Goal: Information Seeking & Learning: Learn about a topic

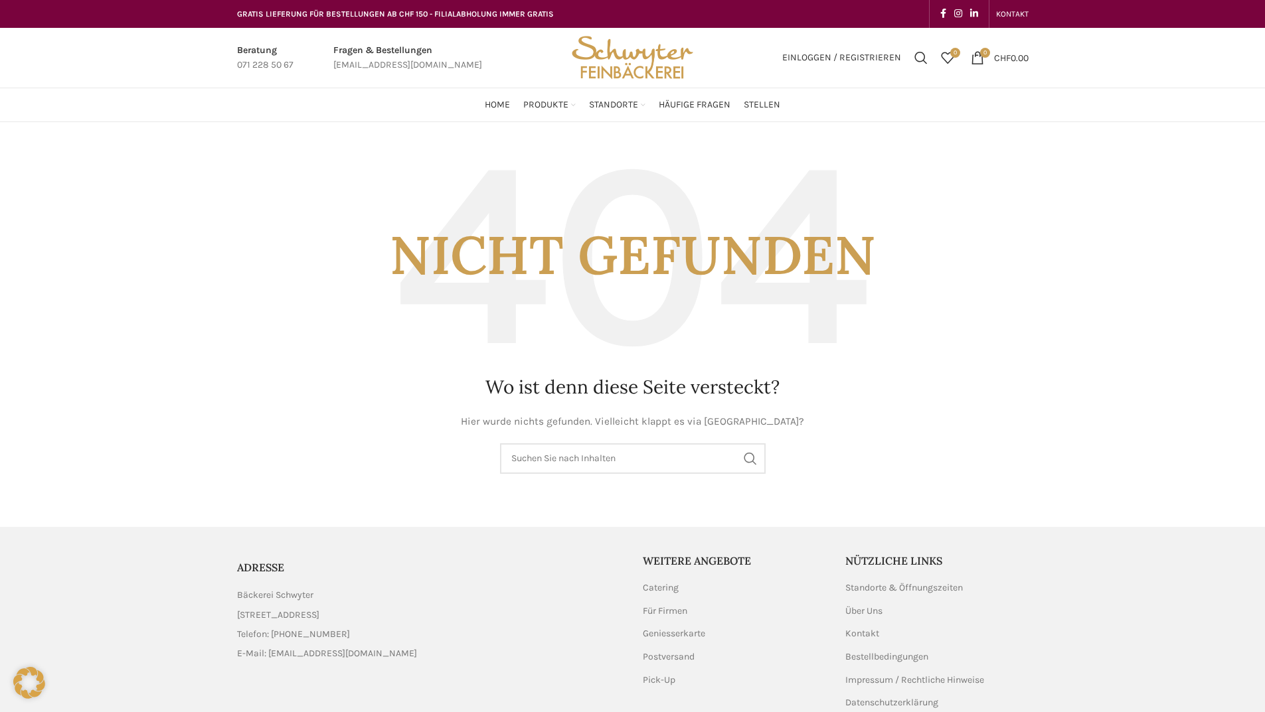
click at [641, 60] on img "Site logo" at bounding box center [632, 58] width 130 height 60
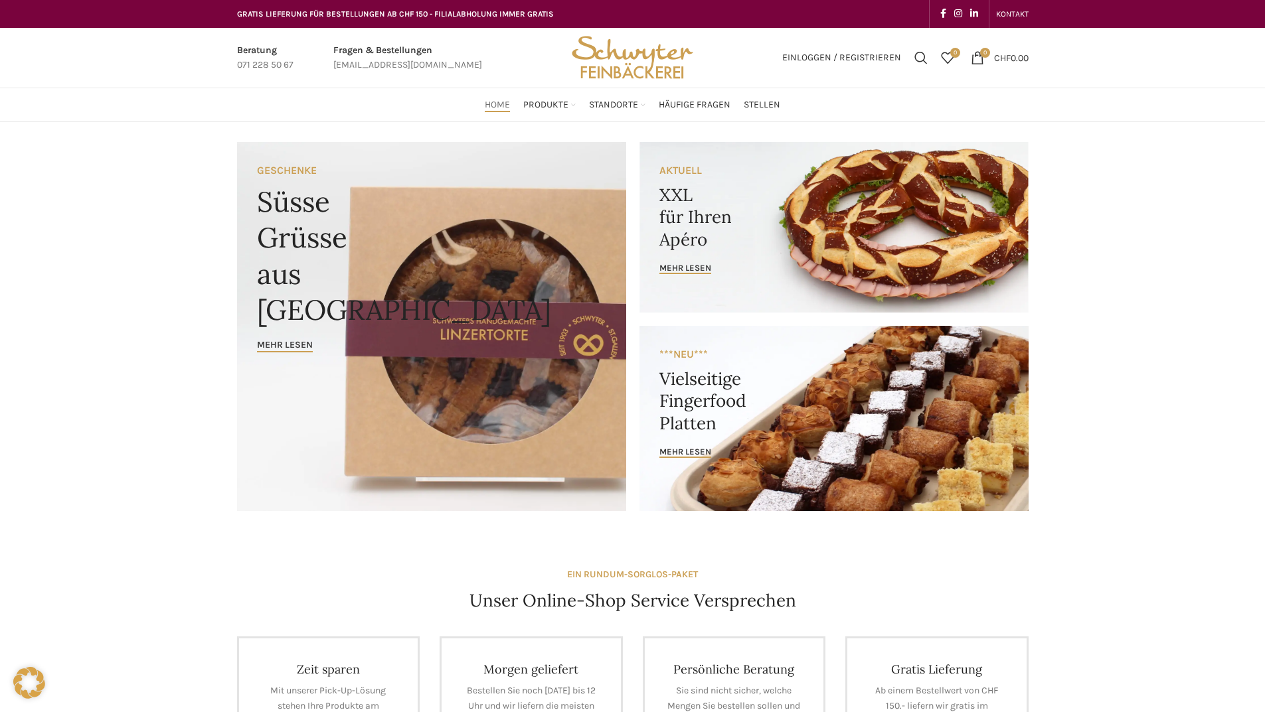
click at [616, 103] on span "Standorte" at bounding box center [613, 105] width 49 height 13
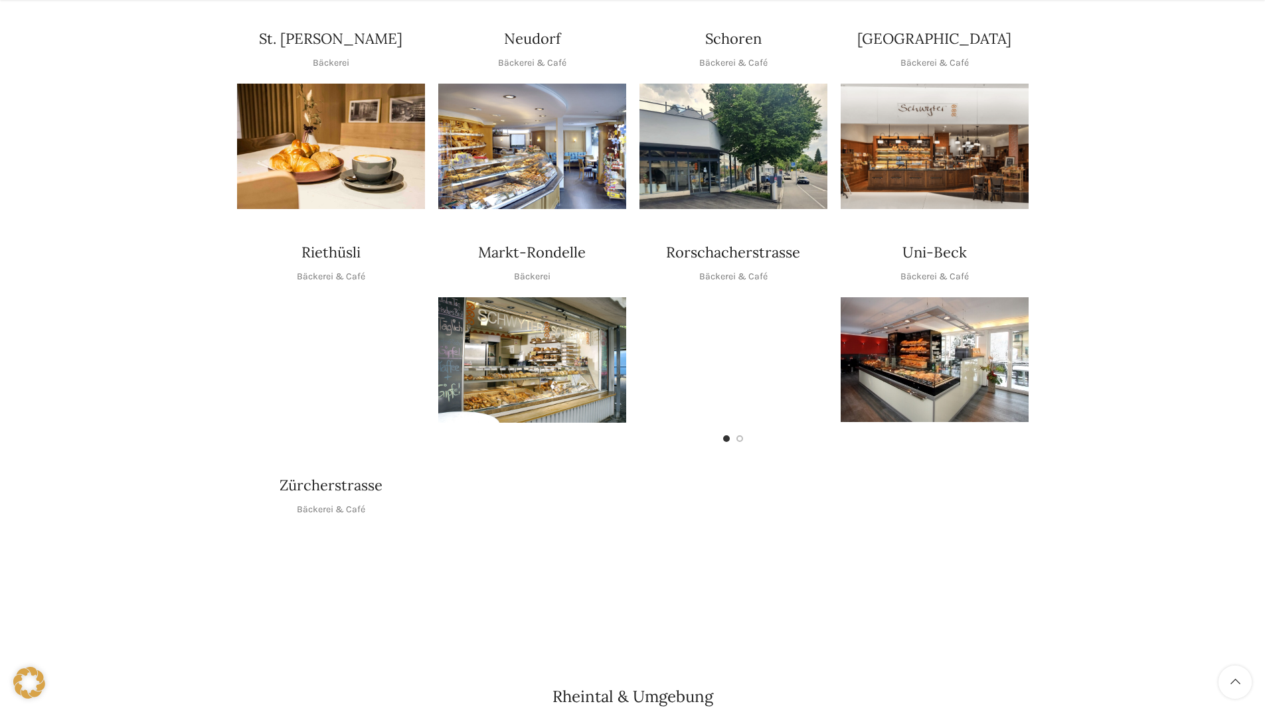
scroll to position [465, 0]
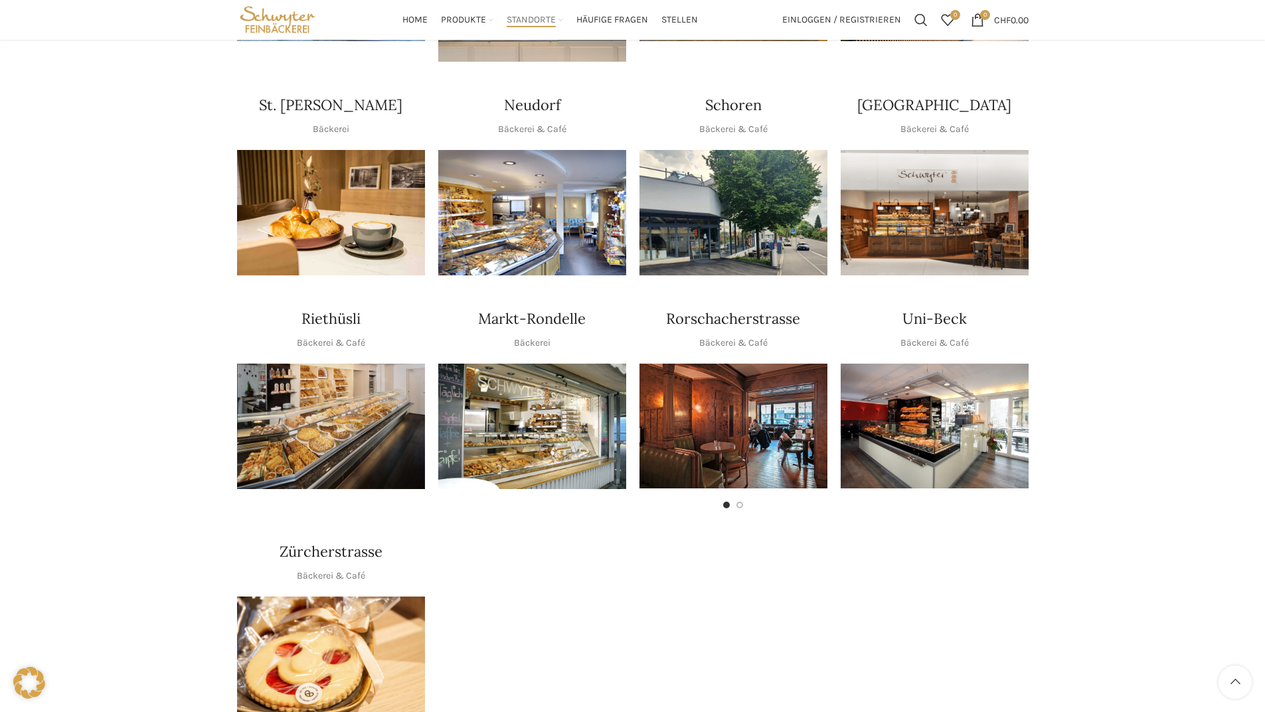
click at [537, 182] on img "1 / 1" at bounding box center [532, 212] width 188 height 125
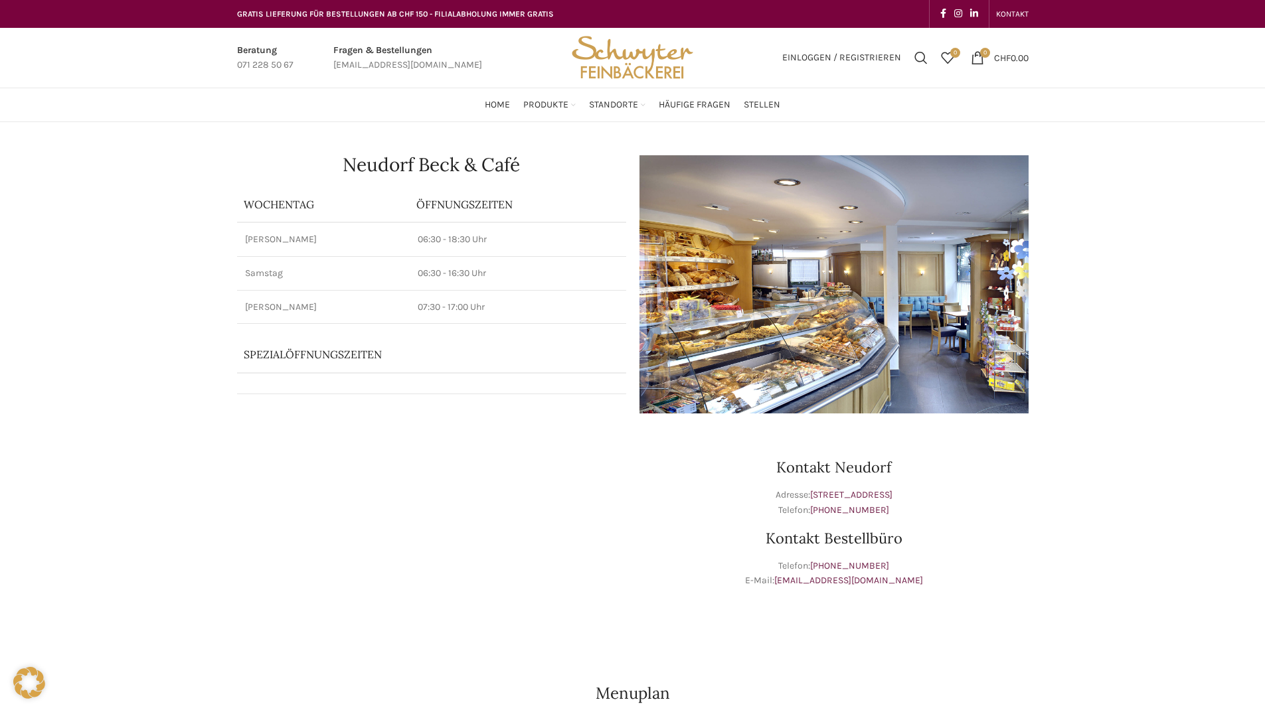
scroll to position [66, 0]
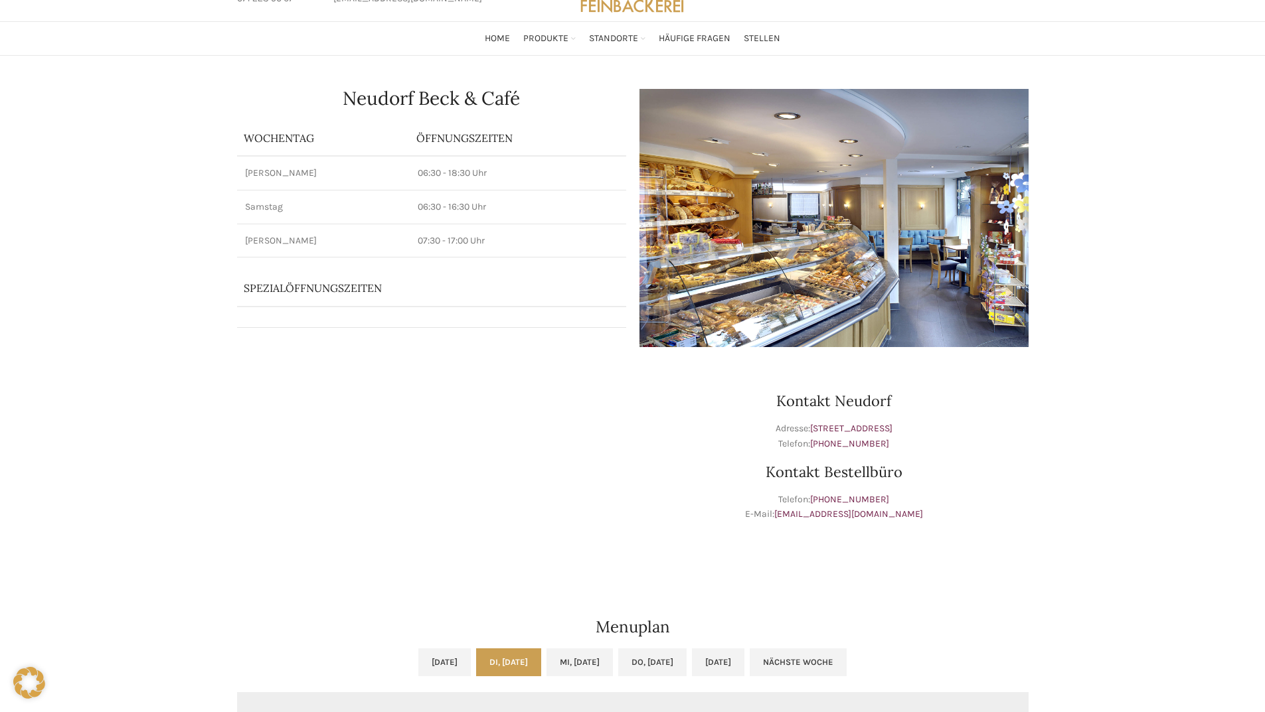
click at [159, 237] on div "Neudorf Beck & Café Wochentag ÖFFNUNGSZEITEN Montag - Freitag 06:30 - 18:30 Uhr…" at bounding box center [632, 675] width 1265 height 1238
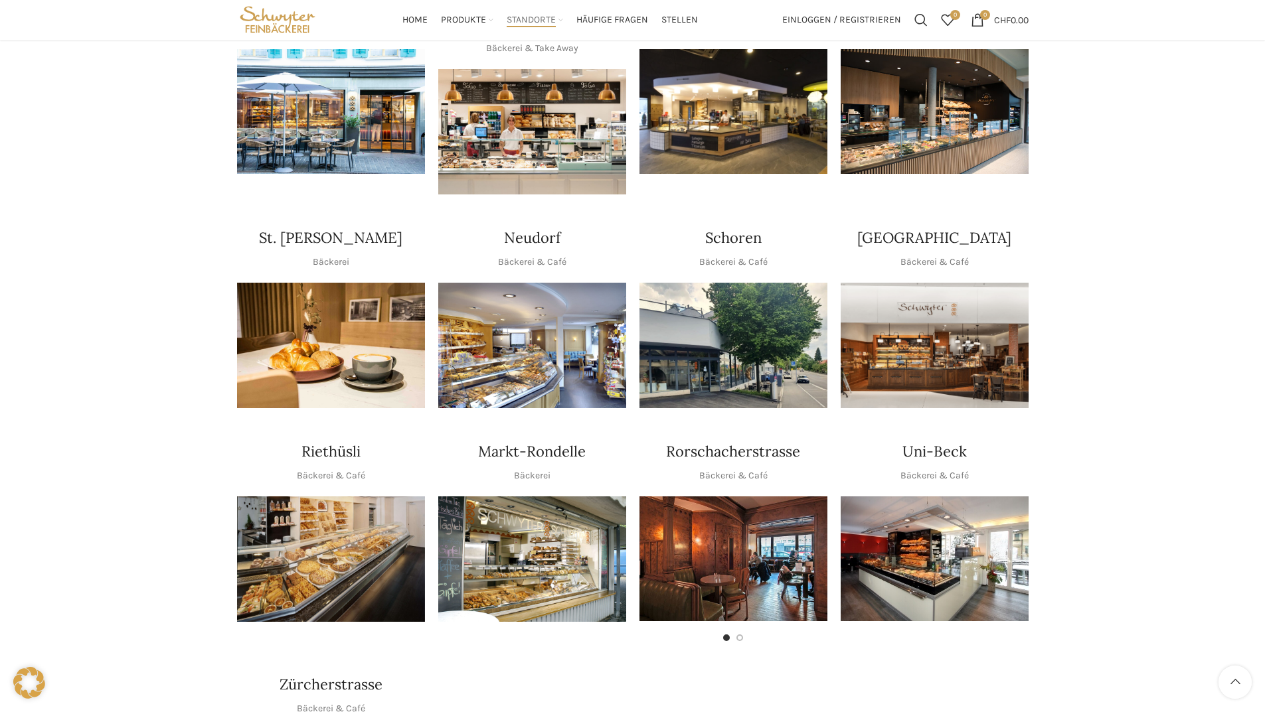
scroll to position [199, 0]
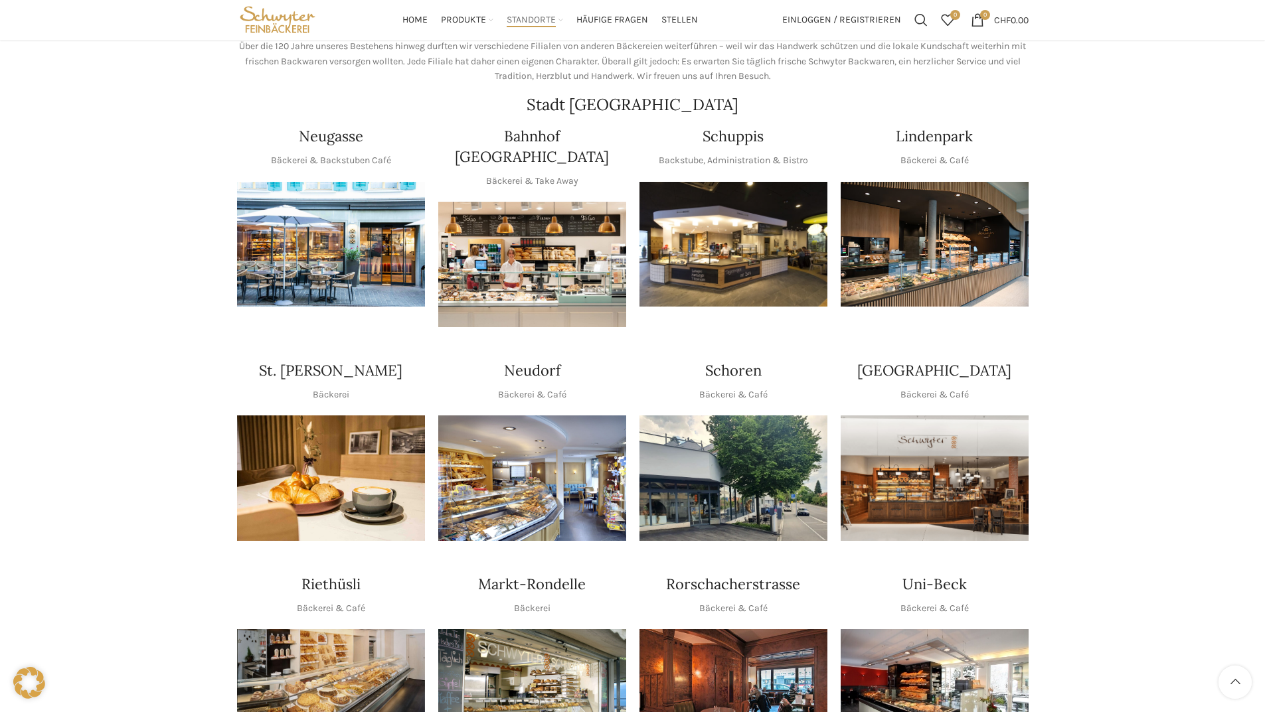
click at [734, 232] on img "1 / 1" at bounding box center [733, 244] width 188 height 125
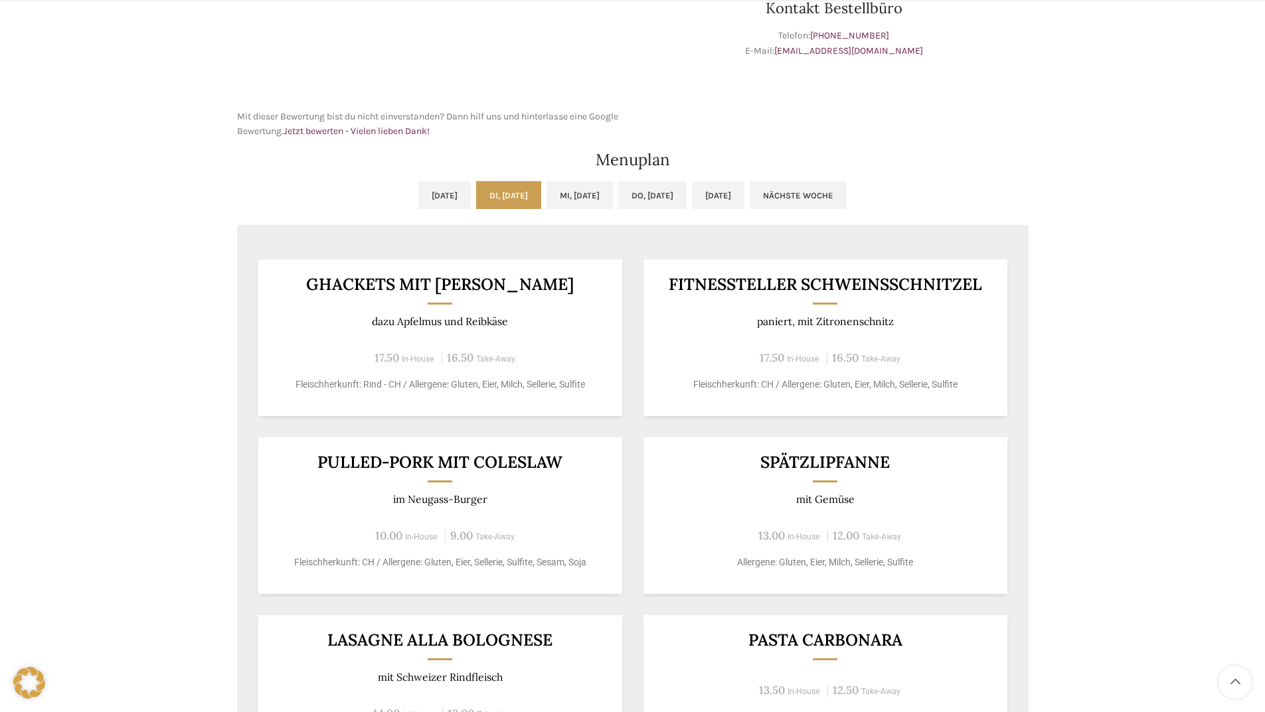
scroll to position [597, 0]
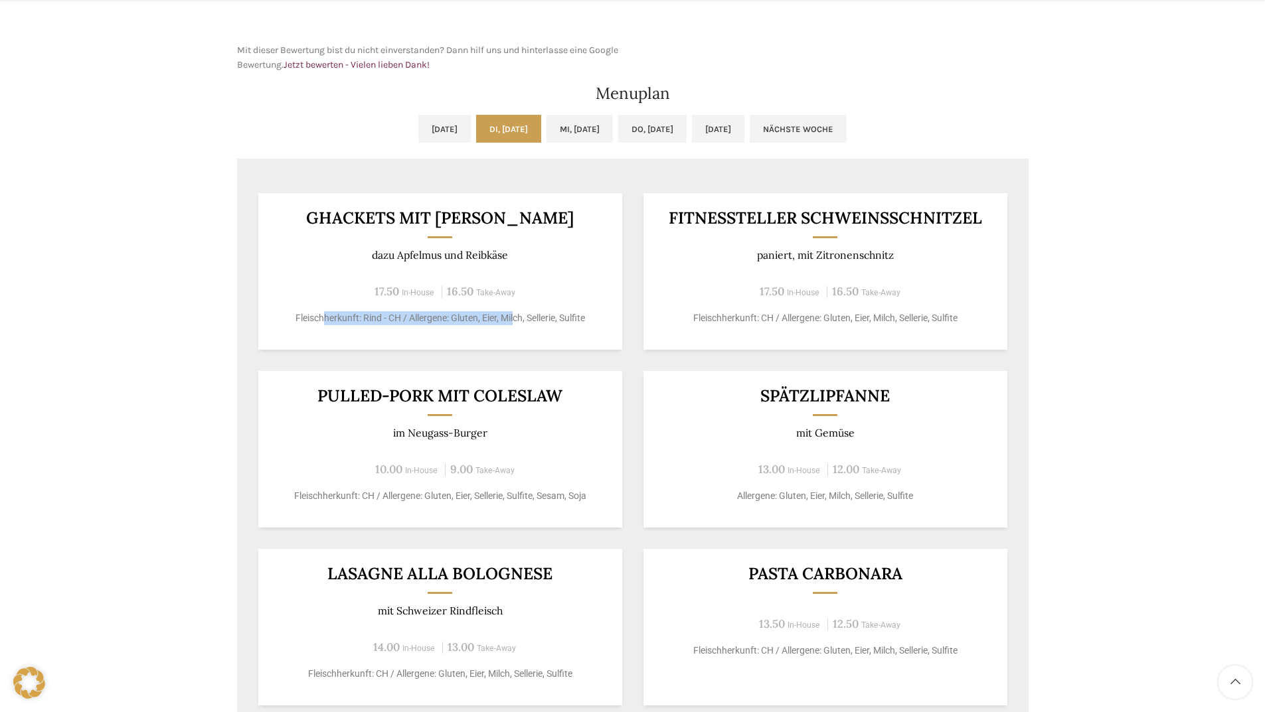
drag, startPoint x: 323, startPoint y: 317, endPoint x: 514, endPoint y: 319, distance: 191.2
click at [514, 319] on p "Fleischherkunft: Rind - CH / Allergene: Gluten, Eier, Milch, Sellerie, Sulfite" at bounding box center [439, 318] width 331 height 14
click at [146, 305] on div "Backstubenbistro Schuppis Wochentag ÖFFNUNGSZEITEN [PERSON_NAME] 06:00 - 16:30 …" at bounding box center [632, 220] width 1265 height 1390
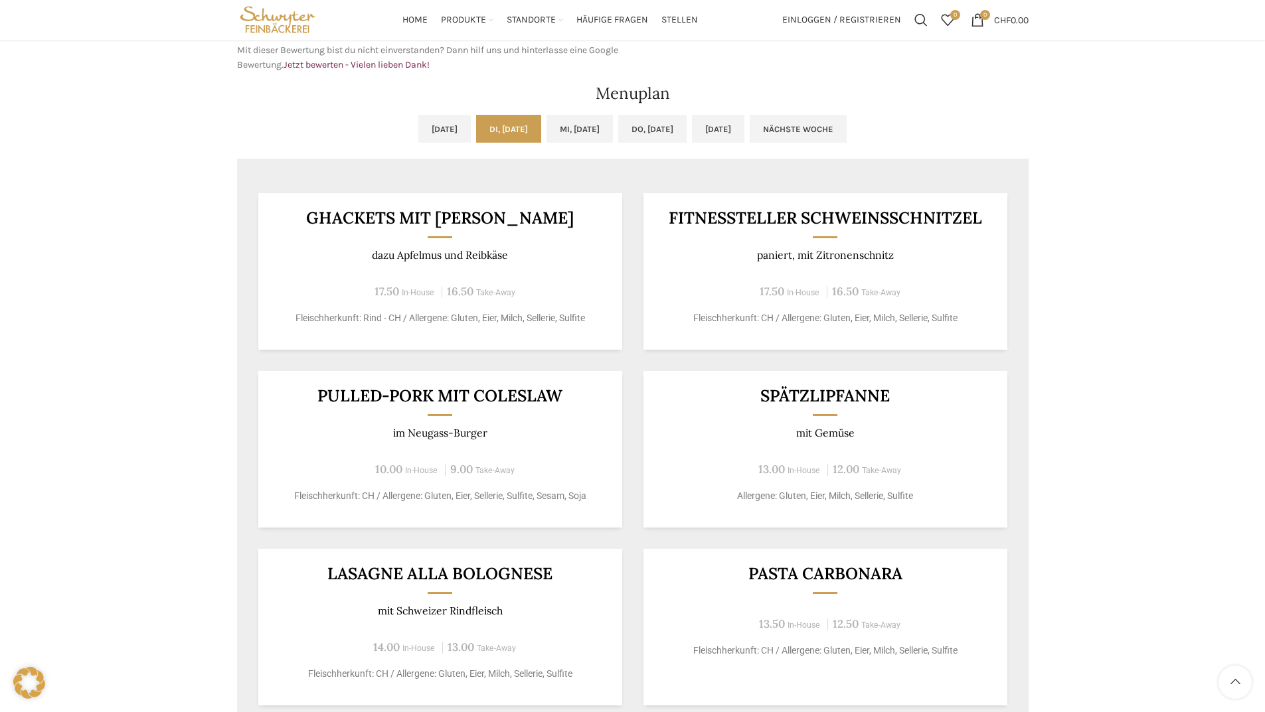
scroll to position [531, 0]
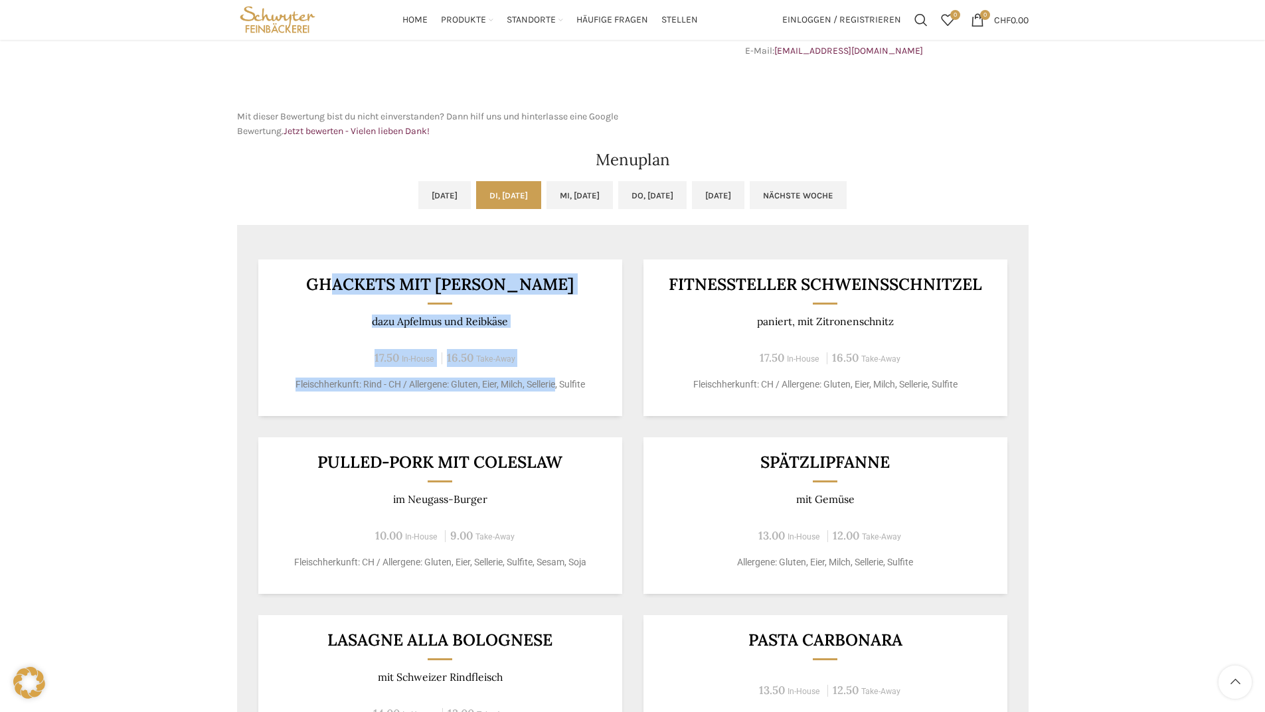
drag, startPoint x: 367, startPoint y: 285, endPoint x: 558, endPoint y: 384, distance: 215.3
click at [558, 384] on div "Ghackets mit [PERSON_NAME] dazu Apfelmus und Reibkäse 17.50 In-House 16.50 Take…" at bounding box center [440, 338] width 364 height 157
click at [181, 317] on div "Backstubenbistro Schuppis Wochentag ÖFFNUNGSZEITEN [PERSON_NAME] 06:00 - 16:30 …" at bounding box center [632, 286] width 1265 height 1390
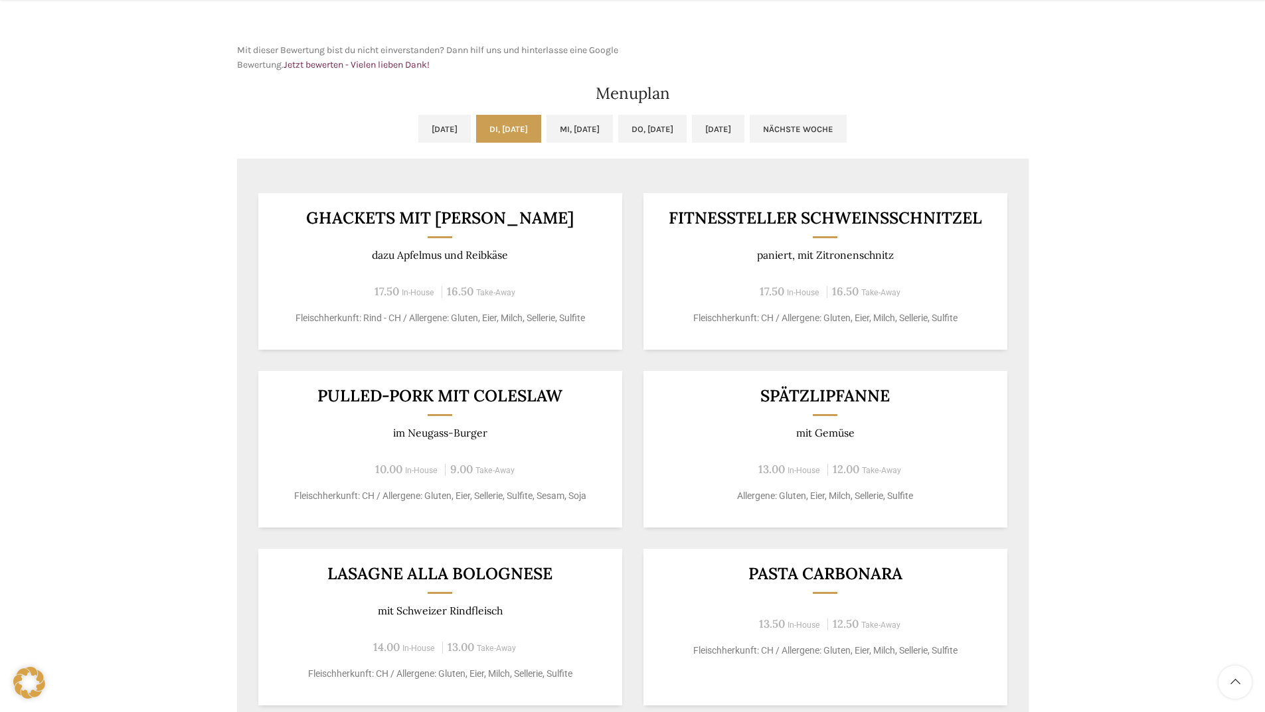
scroll to position [664, 0]
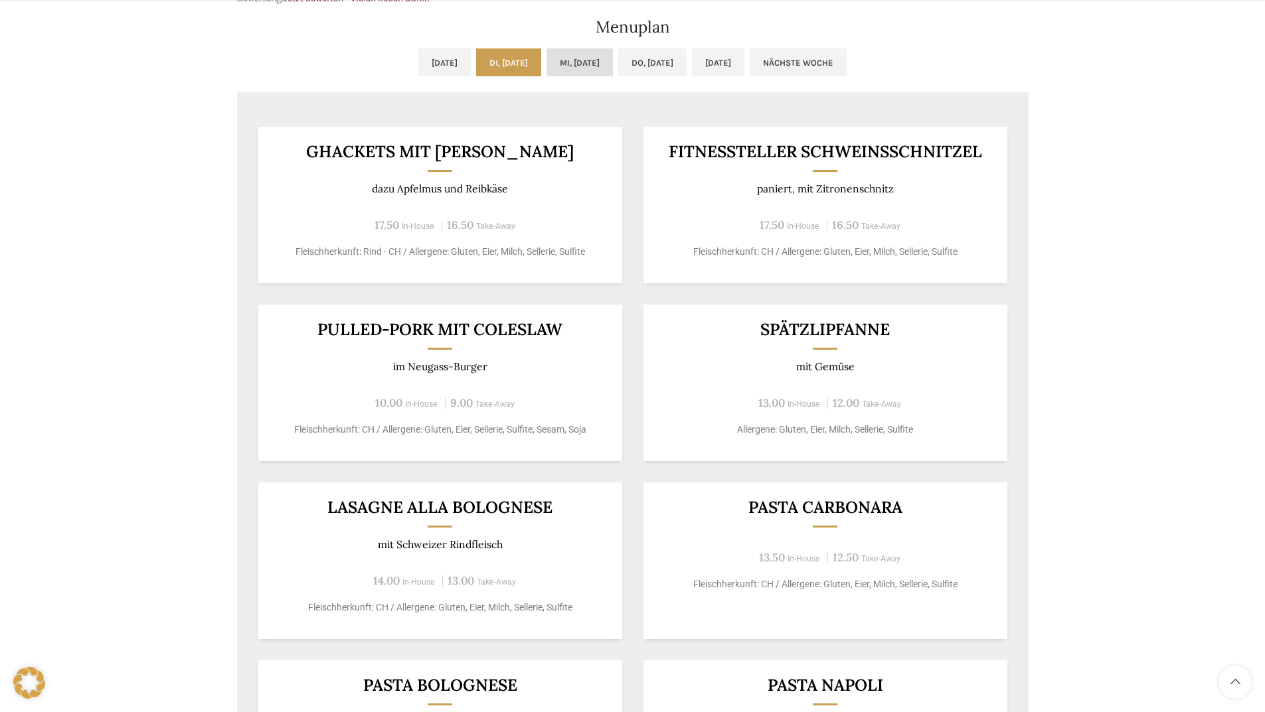
click at [601, 64] on link "Mi, [DATE]" at bounding box center [579, 62] width 66 height 28
click at [526, 66] on link "Di, [DATE]" at bounding box center [508, 62] width 65 height 28
click at [586, 69] on link "Mi, [DATE]" at bounding box center [579, 62] width 66 height 28
click at [686, 72] on link "Do, [DATE]" at bounding box center [652, 62] width 68 height 28
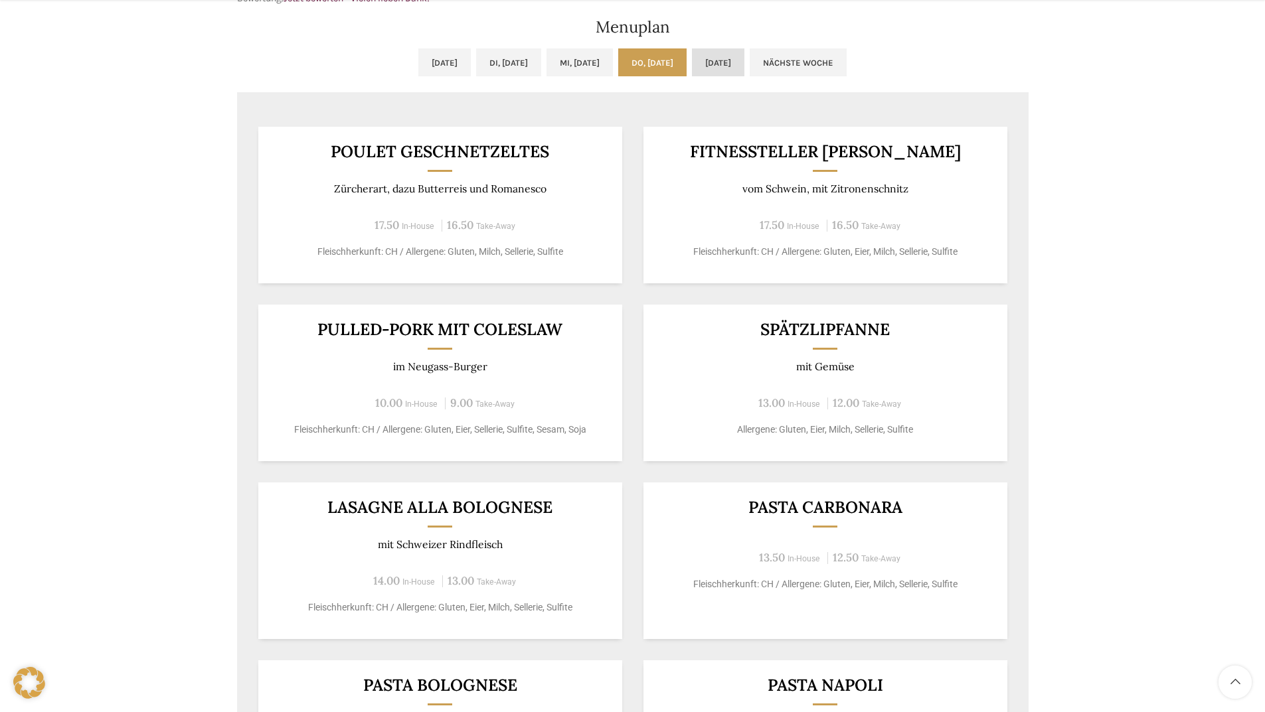
click at [744, 63] on link "[DATE]" at bounding box center [718, 62] width 52 height 28
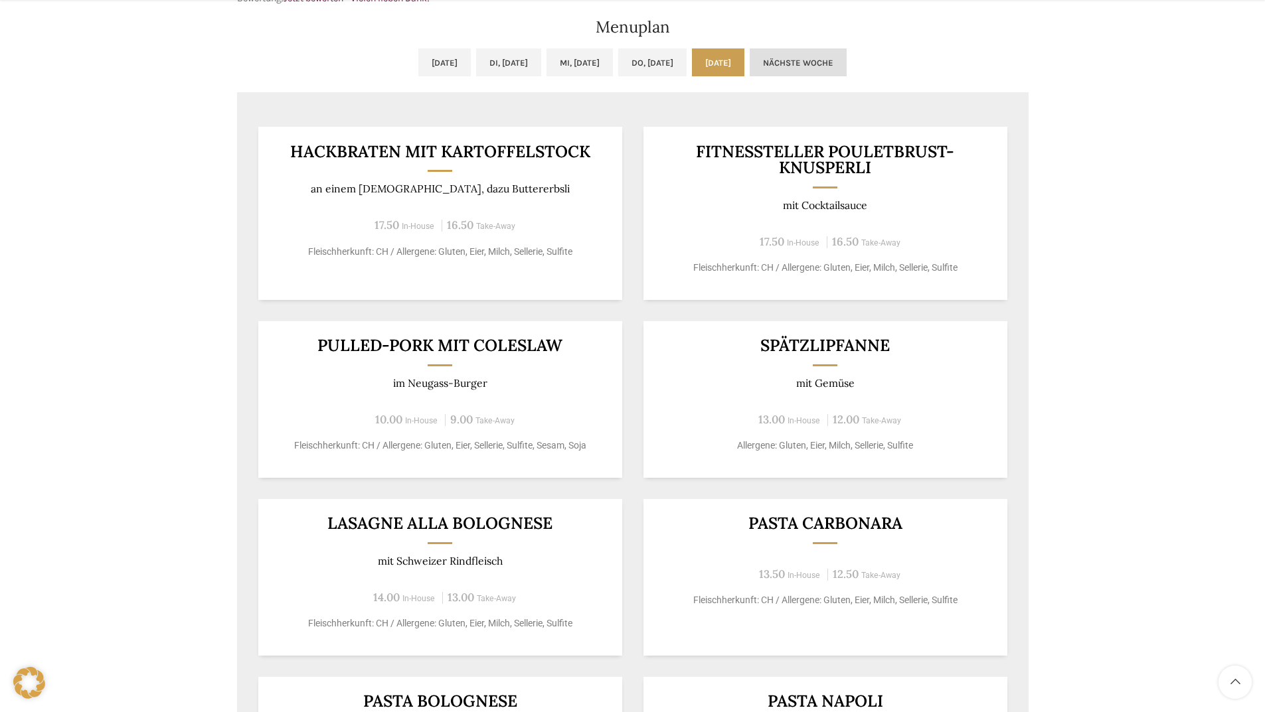
click at [844, 61] on link "Nächste Woche" at bounding box center [798, 62] width 97 height 28
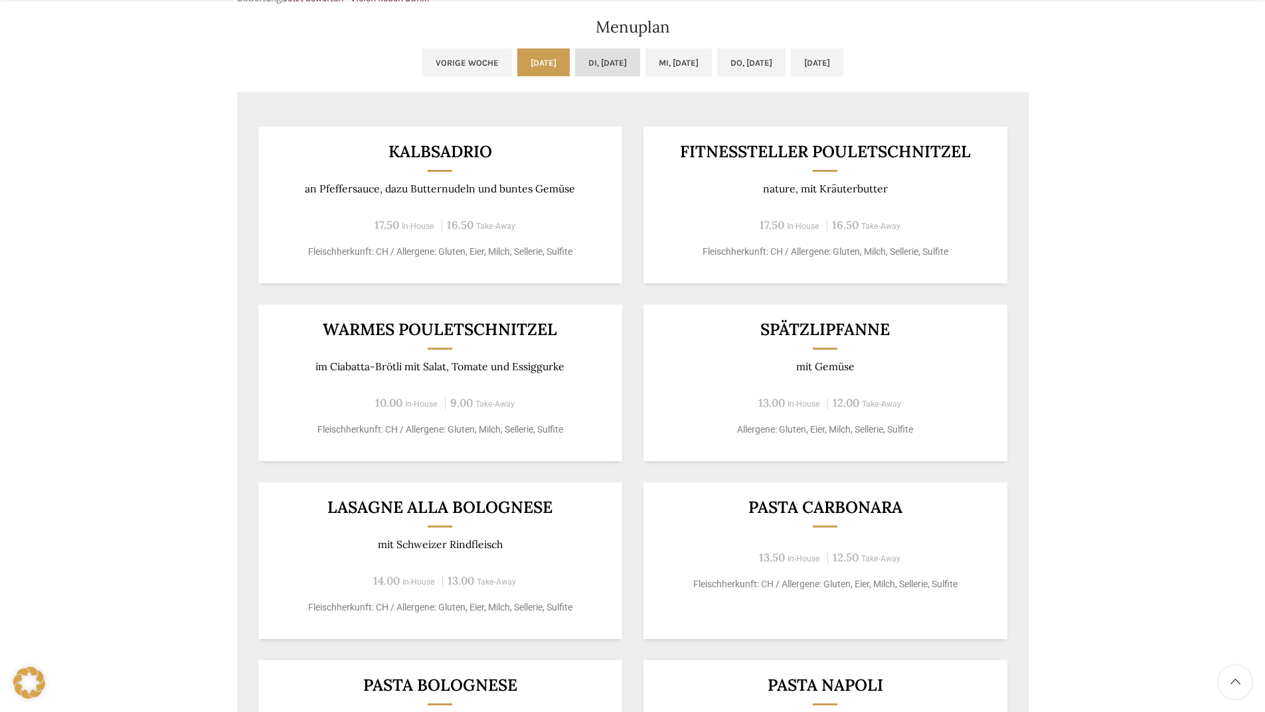
click at [600, 61] on link "Di, [DATE]" at bounding box center [607, 62] width 65 height 28
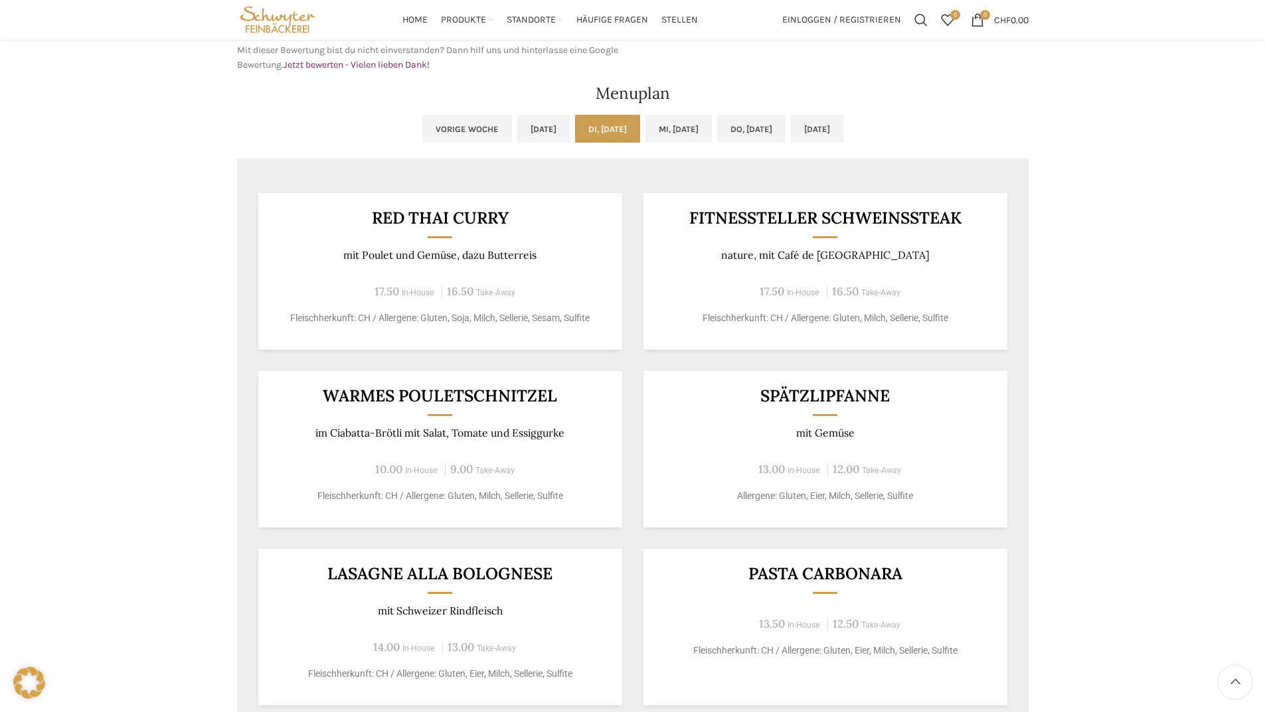
scroll to position [398, 0]
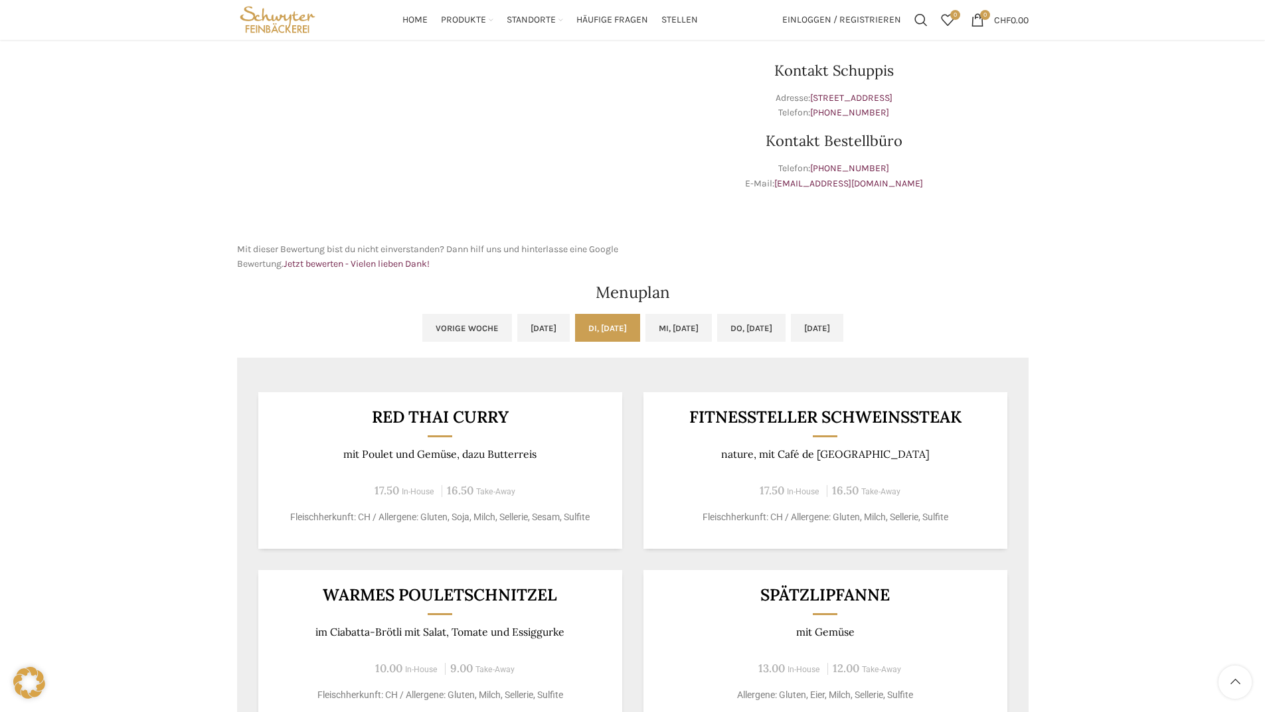
click at [258, 358] on ul "Vorige Woche [DATE] Di, [DATE] Mi, [DATE] Do, [DATE] [DATE]" at bounding box center [632, 336] width 791 height 44
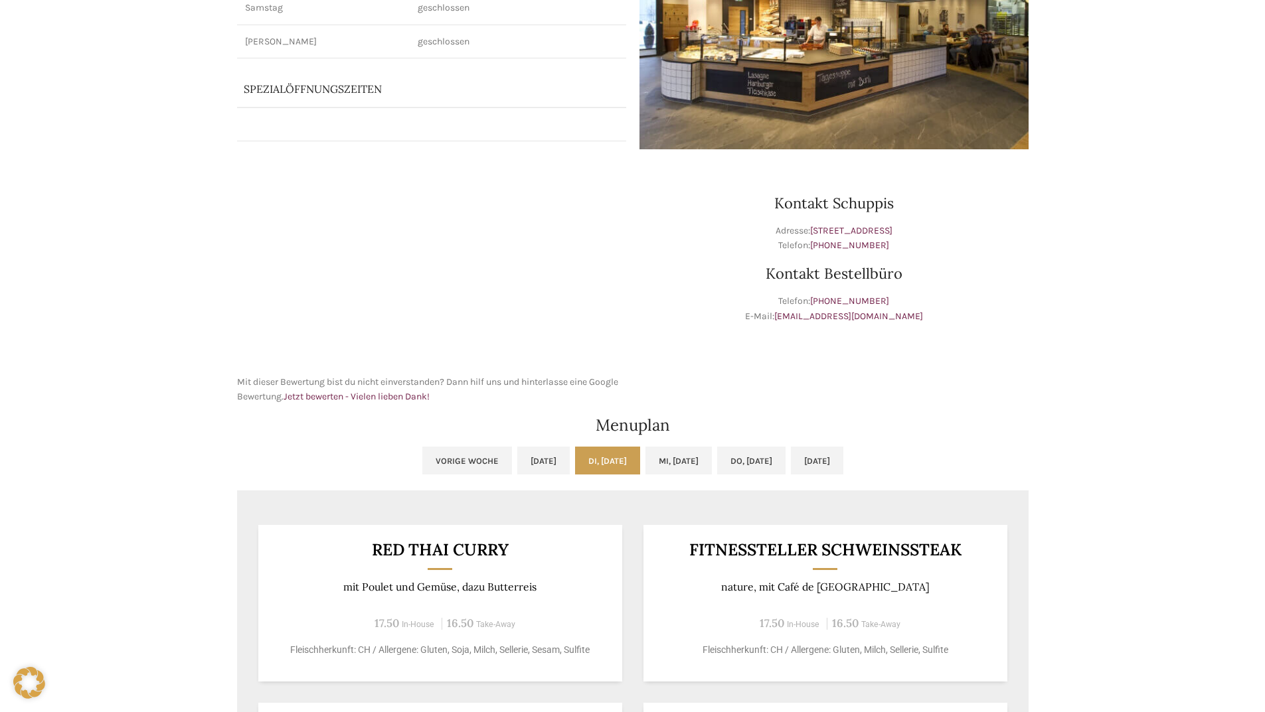
scroll to position [66, 0]
